Goal: Navigation & Orientation: Find specific page/section

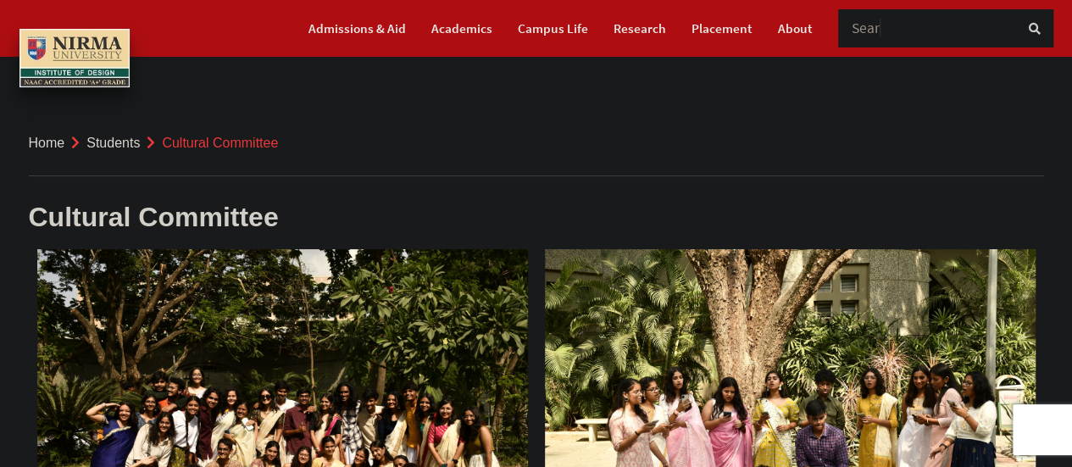
click at [116, 147] on link "Students" at bounding box center [112, 143] width 53 height 14
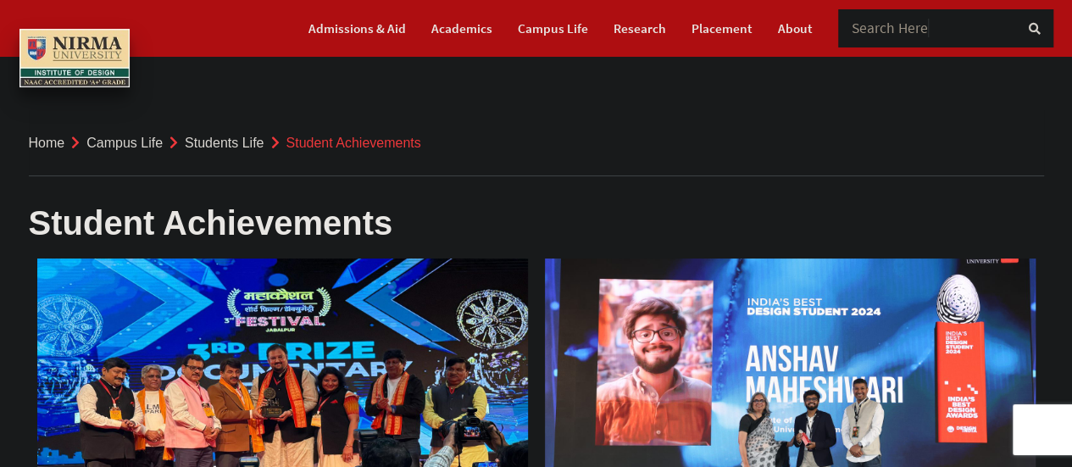
click at [219, 146] on link "Students Life" at bounding box center [224, 143] width 79 height 14
click at [222, 147] on link "Students Life" at bounding box center [224, 143] width 79 height 14
click at [197, 140] on link "Students Life" at bounding box center [224, 143] width 79 height 14
click at [531, 38] on link "Campus Life" at bounding box center [553, 29] width 70 height 30
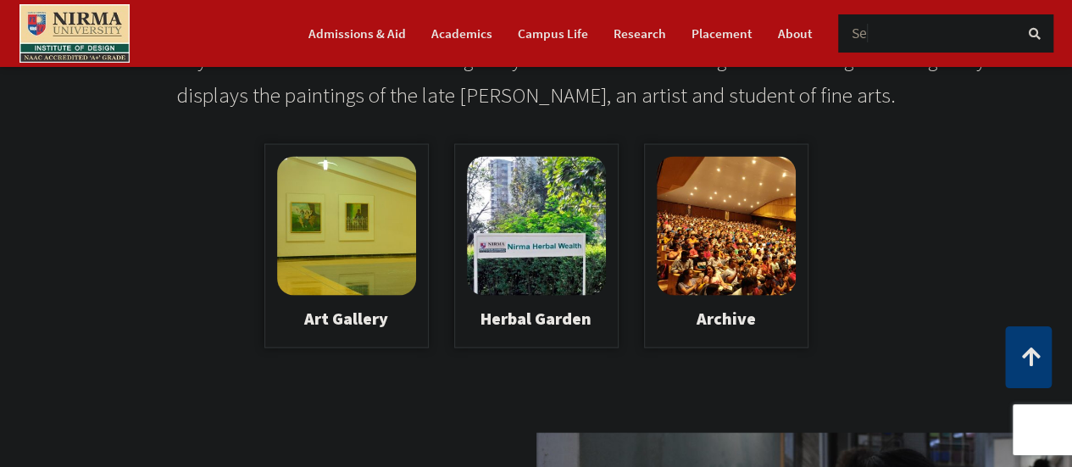
scroll to position [1604, 0]
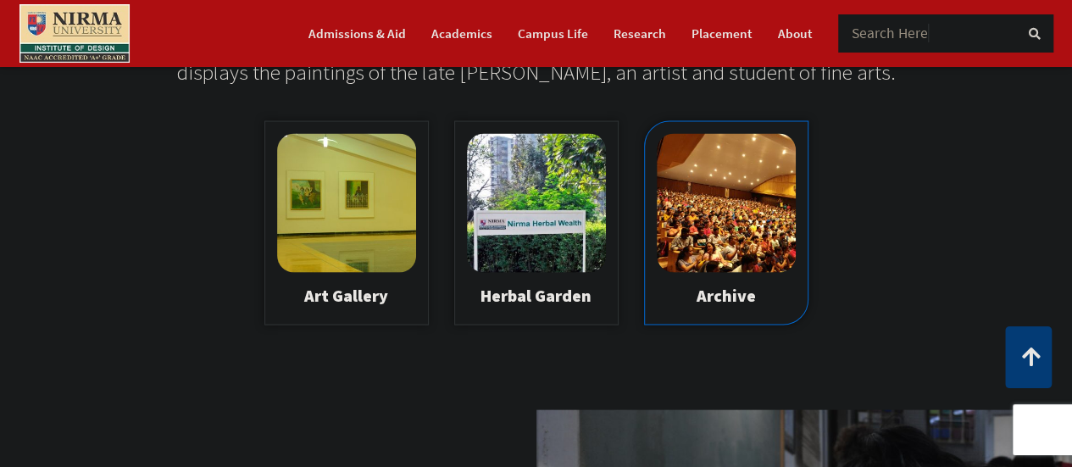
click at [700, 252] on img at bounding box center [726, 202] width 139 height 139
